Goal: Find contact information: Find contact information

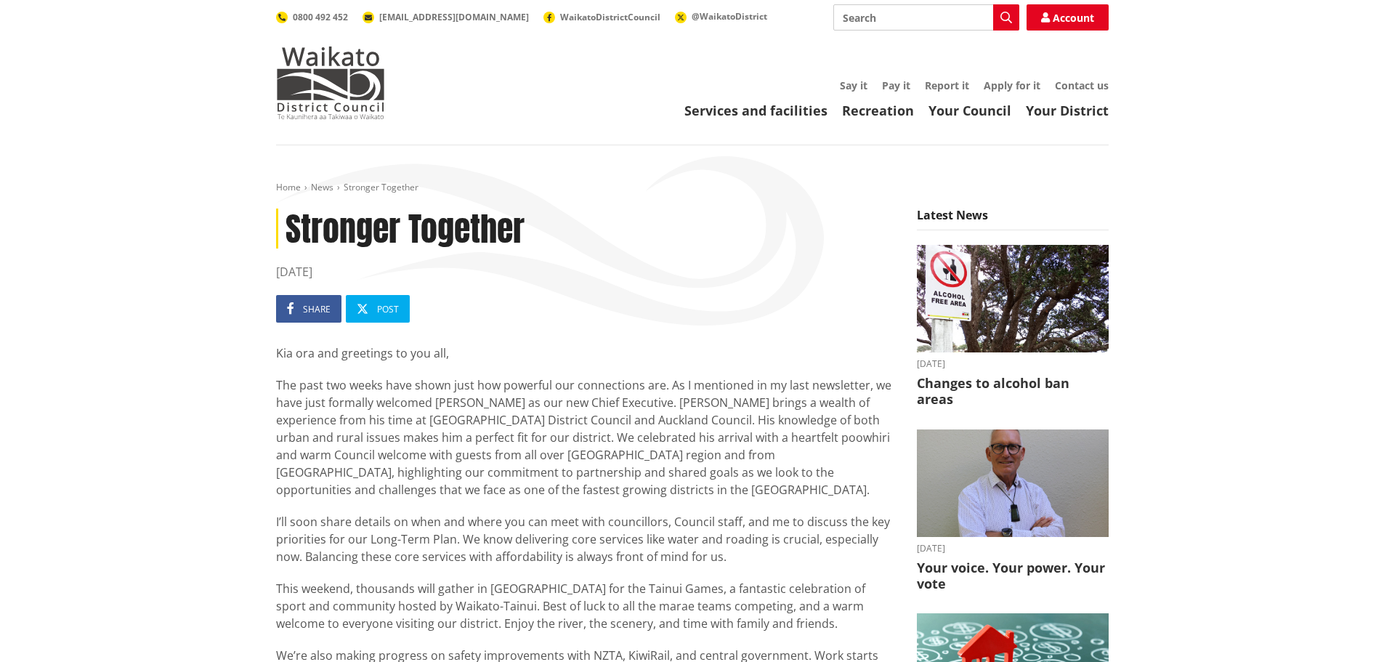
scroll to position [73, 0]
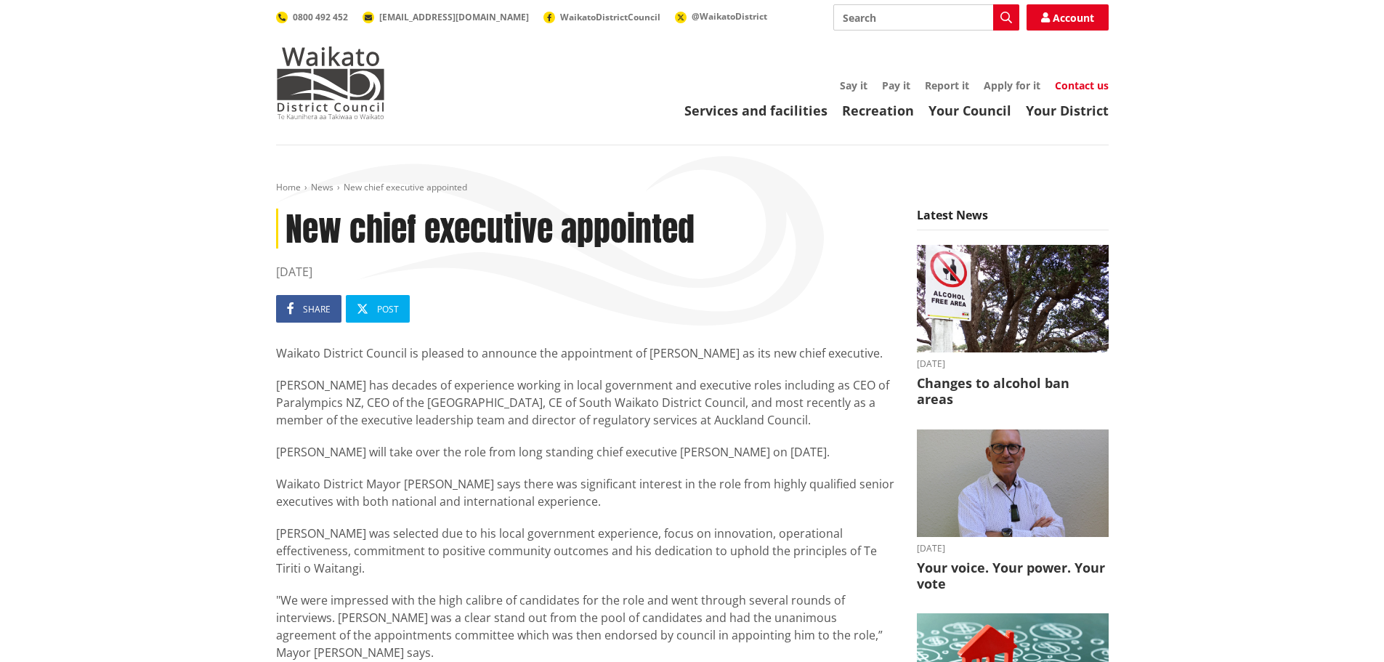
click at [1080, 82] on link "Contact us" at bounding box center [1082, 85] width 54 height 14
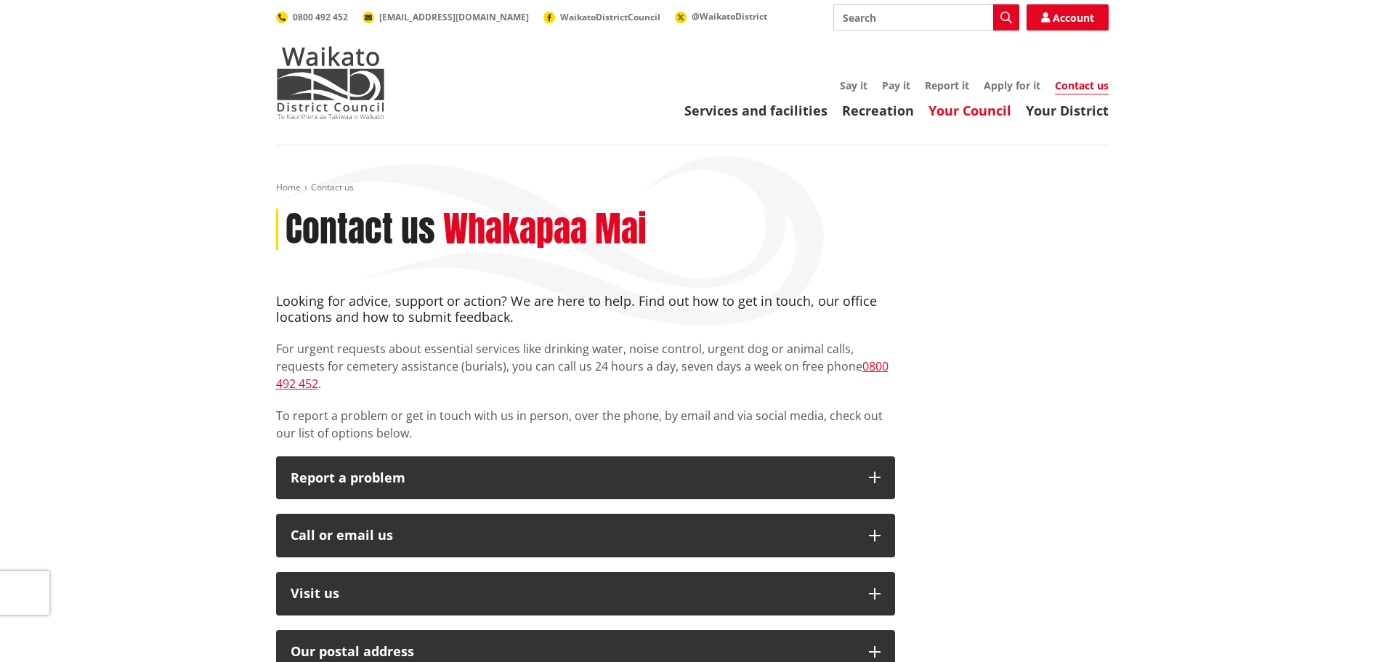
click at [951, 113] on link "Your Council" at bounding box center [970, 110] width 83 height 17
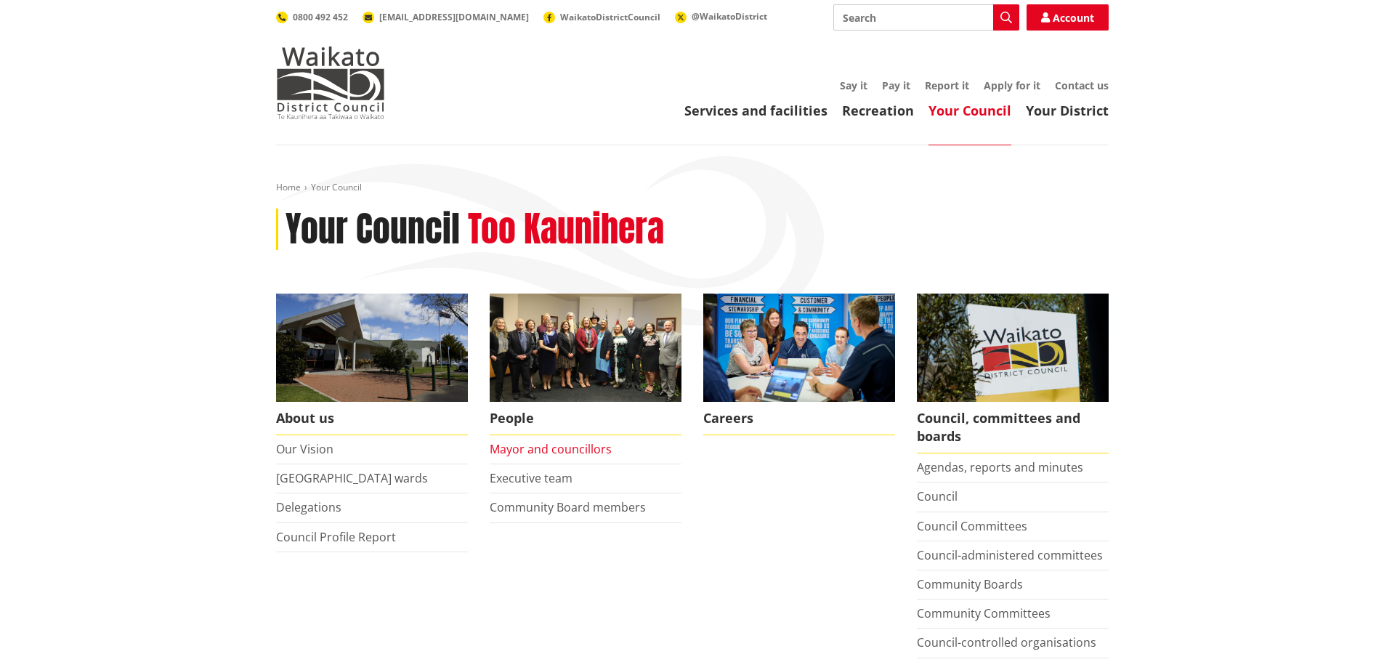
click at [587, 446] on link "Mayor and councillors" at bounding box center [551, 449] width 122 height 16
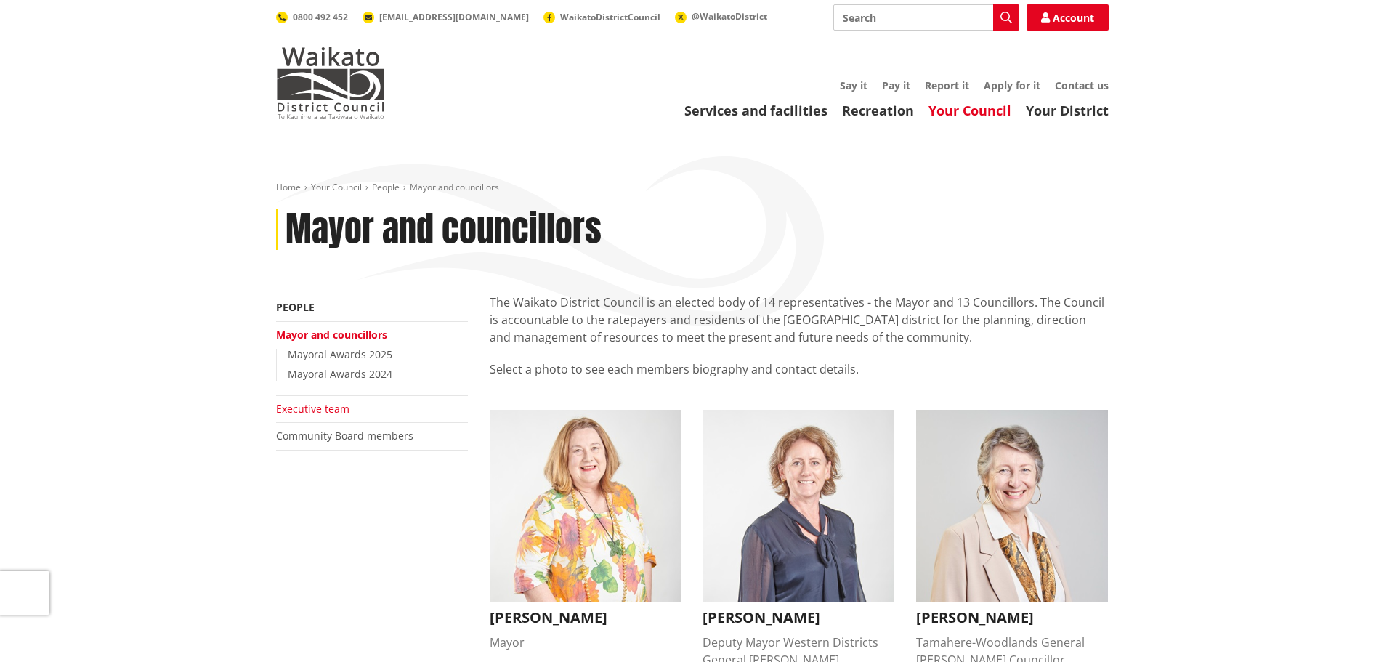
click at [341, 411] on link "Executive team" at bounding box center [312, 409] width 73 height 14
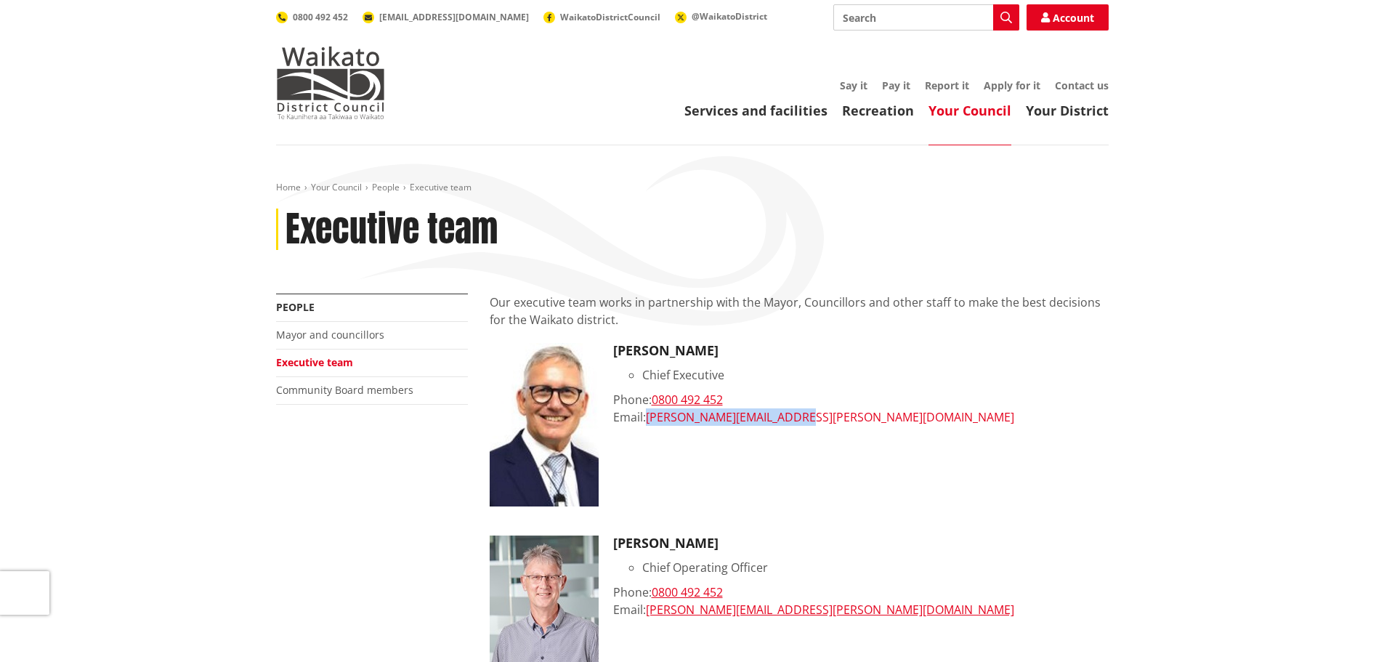
drag, startPoint x: 807, startPoint y: 420, endPoint x: 650, endPoint y: 418, distance: 157.7
click at [650, 418] on div "Email: craig.hobbs@waidc.govt.nz" at bounding box center [861, 416] width 496 height 17
copy link "craig.hobbs@waidc.govt.nz"
click at [1068, 83] on link "Contact us" at bounding box center [1082, 85] width 54 height 14
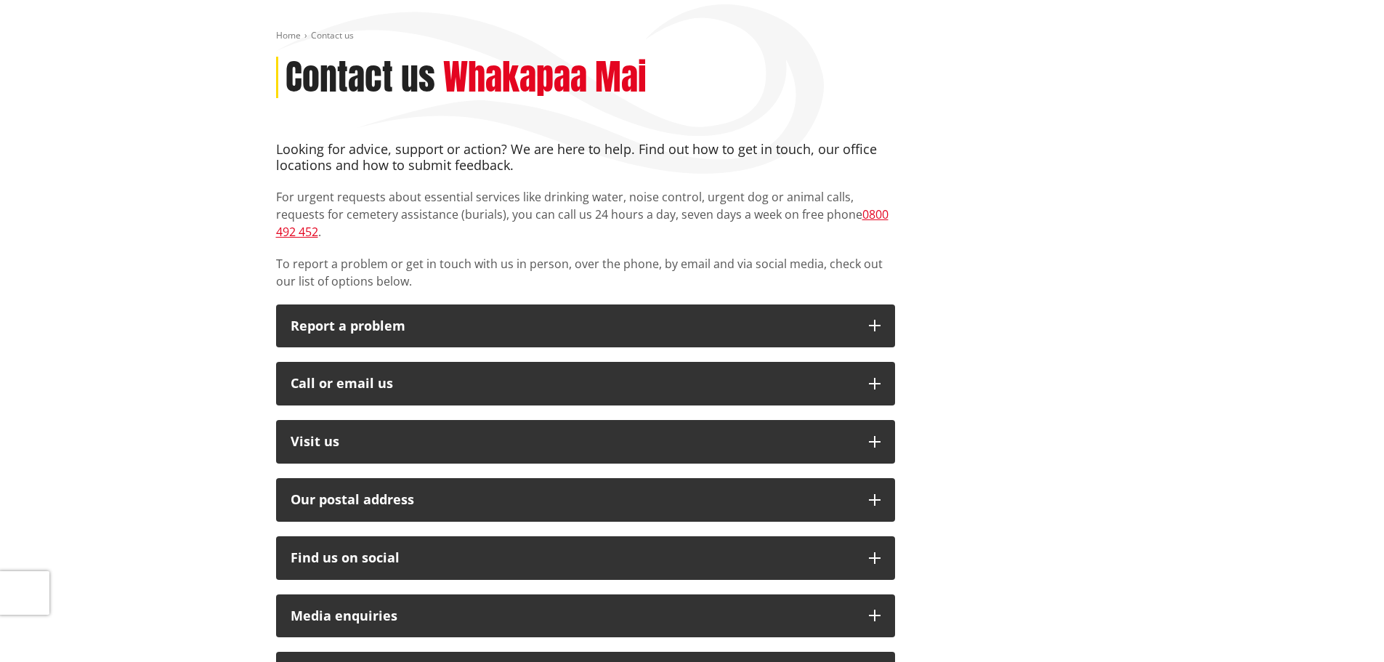
scroll to position [363, 0]
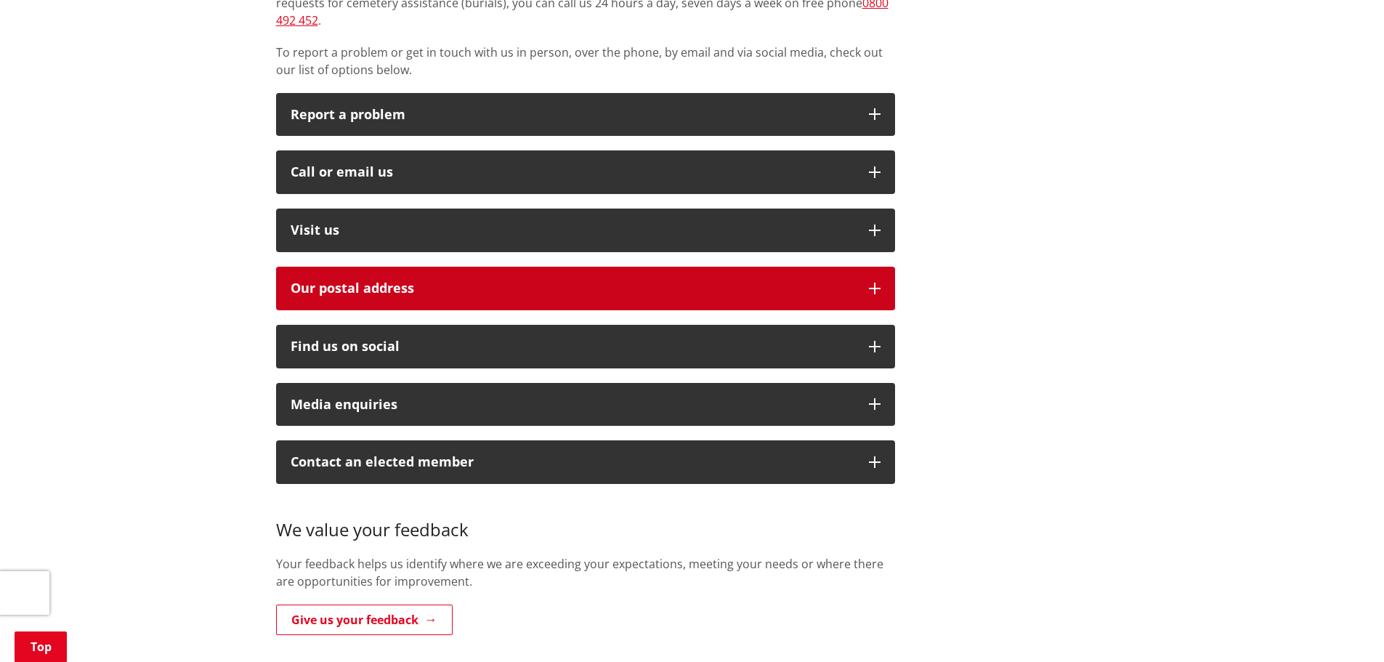
click at [618, 281] on h2 "Our postal address" at bounding box center [573, 288] width 564 height 15
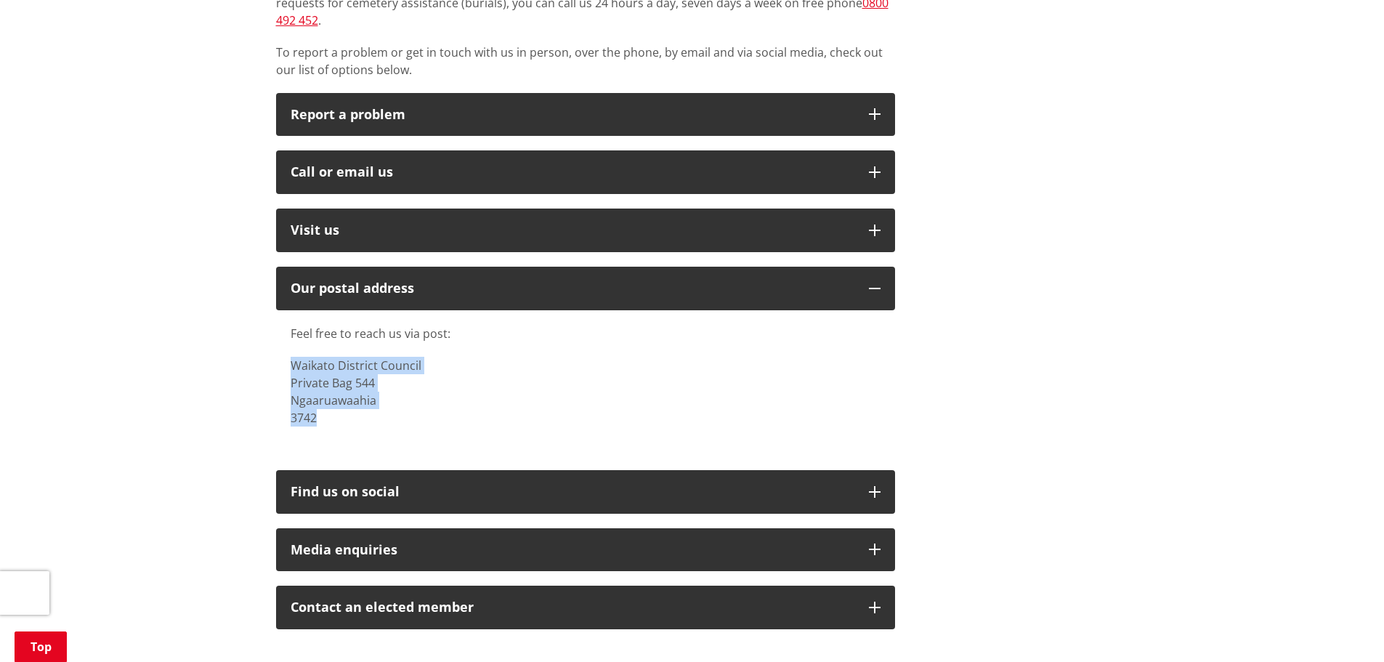
drag, startPoint x: 314, startPoint y: 402, endPoint x: 275, endPoint y: 354, distance: 61.5
click at [276, 354] on div "Feel free to reach us via post: Waikato District Council Private Bag 544 [GEOGR…" at bounding box center [585, 382] width 619 height 145
copy p "Waikato District Council Private Bag 544 Ngaaruawaahia 3742"
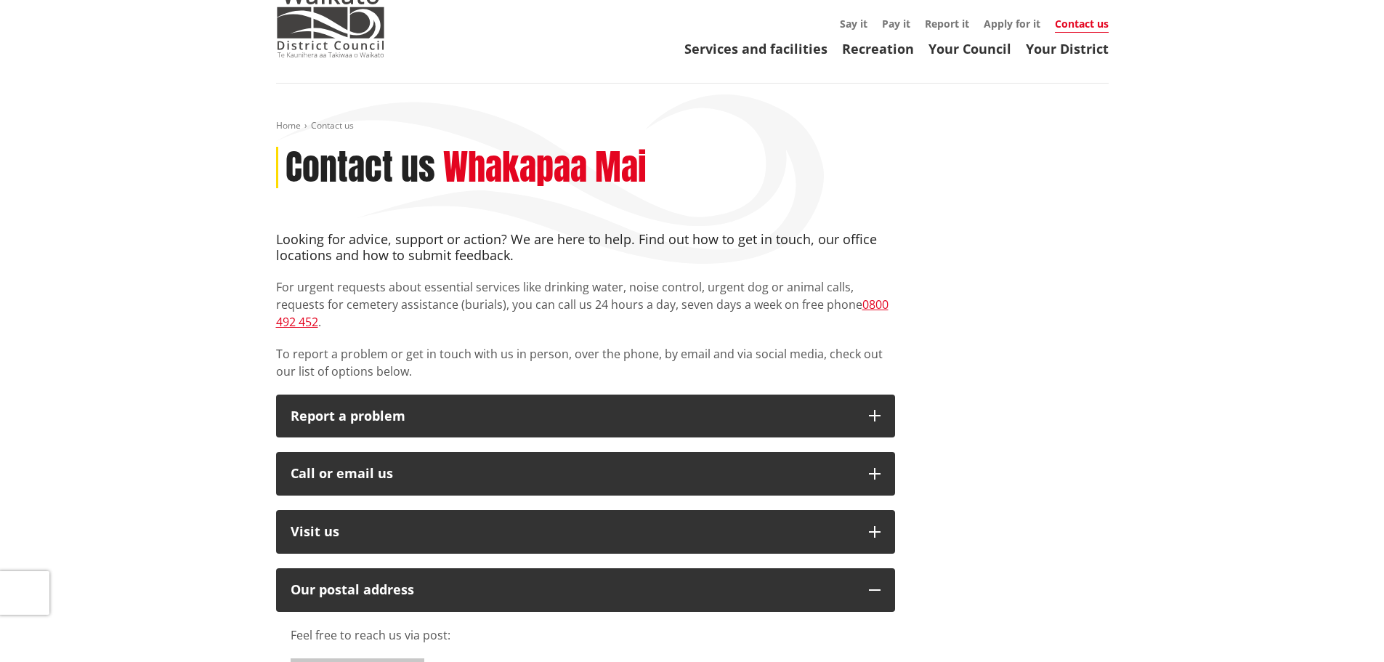
scroll to position [0, 0]
